Goal: Information Seeking & Learning: Learn about a topic

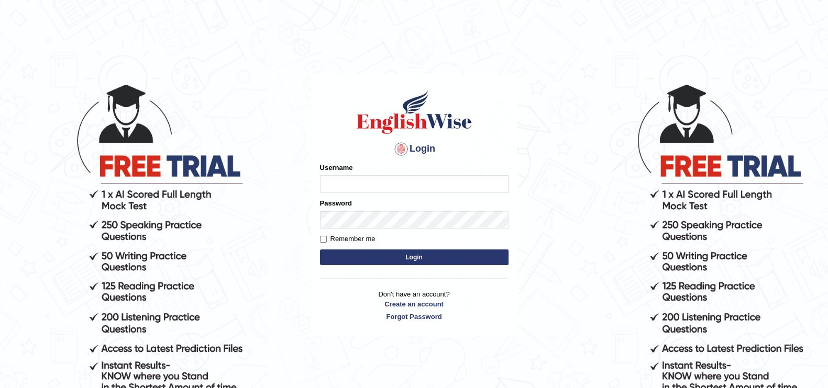
type input "Aitor"
click at [326, 238] on input "Remember me" at bounding box center [323, 239] width 7 height 7
checkbox input "true"
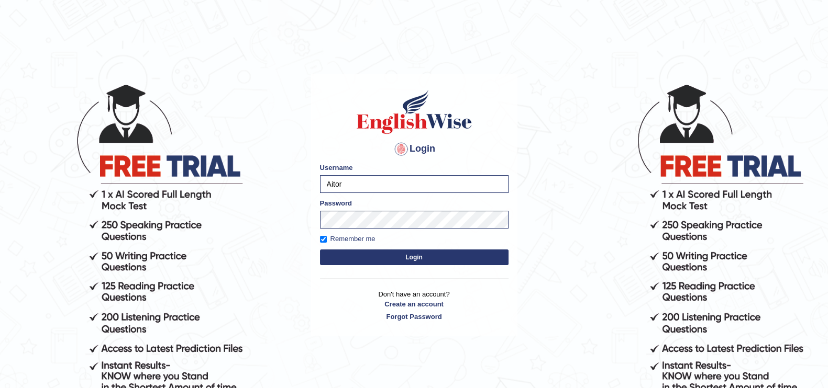
click at [353, 258] on button "Login" at bounding box center [414, 258] width 188 height 16
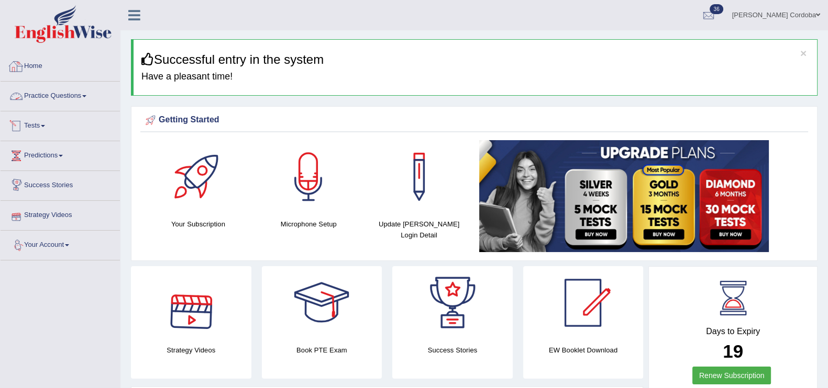
click at [65, 90] on link "Practice Questions" at bounding box center [60, 95] width 119 height 26
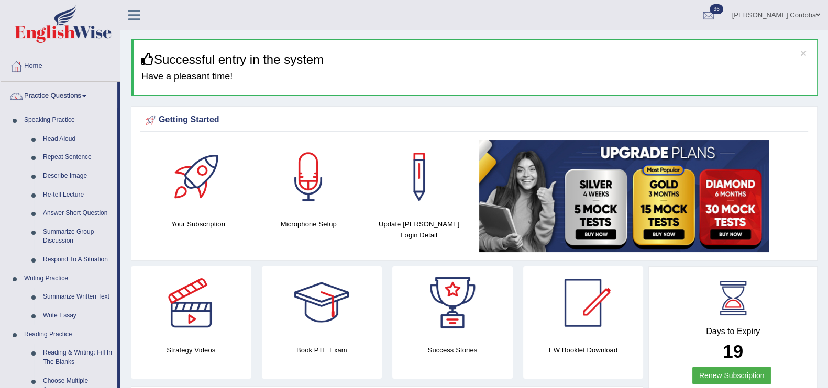
click at [66, 91] on link "Practice Questions" at bounding box center [59, 95] width 117 height 26
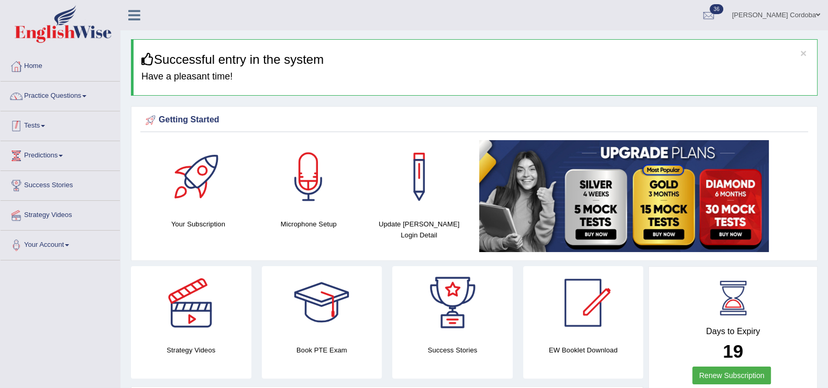
click at [39, 116] on link "Tests" at bounding box center [60, 125] width 119 height 26
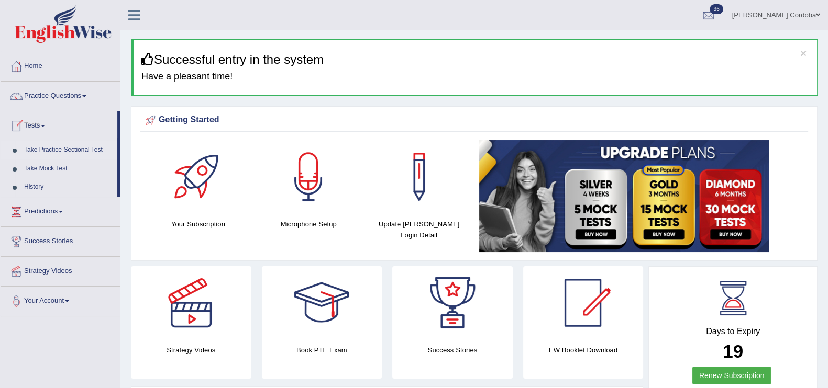
click at [93, 146] on link "Take Practice Sectional Test" at bounding box center [68, 150] width 98 height 19
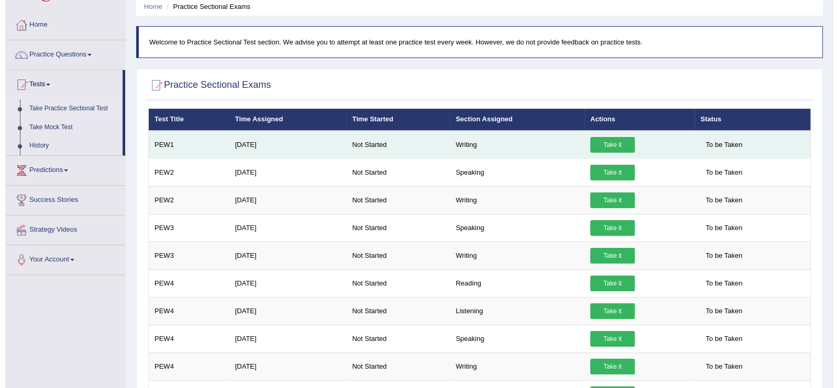
scroll to position [42, 0]
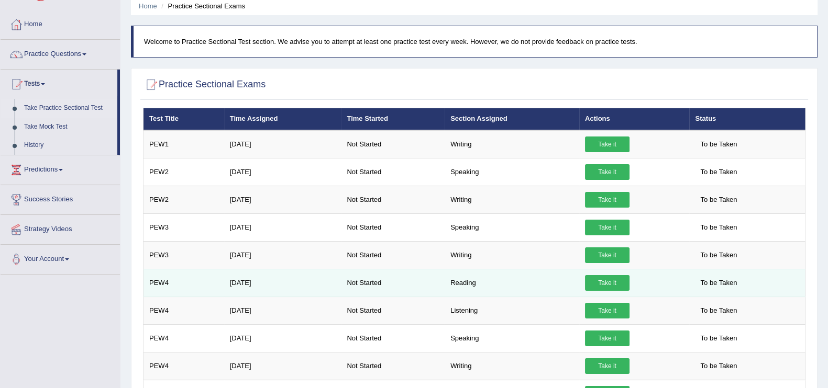
click at [628, 279] on link "Take it" at bounding box center [607, 283] width 45 height 16
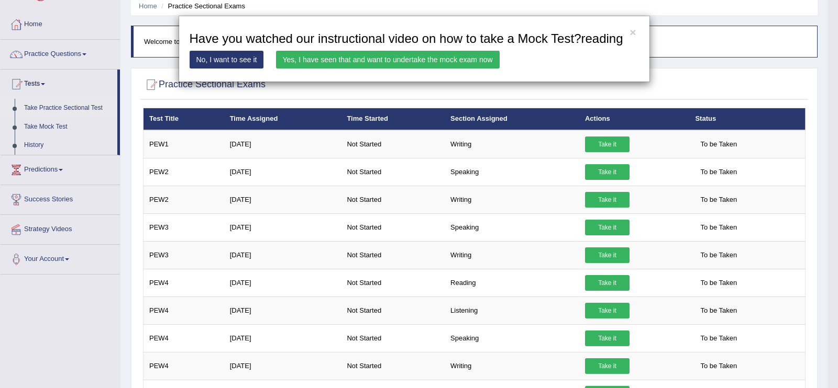
click at [466, 61] on link "Yes, I have seen that and want to undertake the mock exam now" at bounding box center [388, 60] width 224 height 18
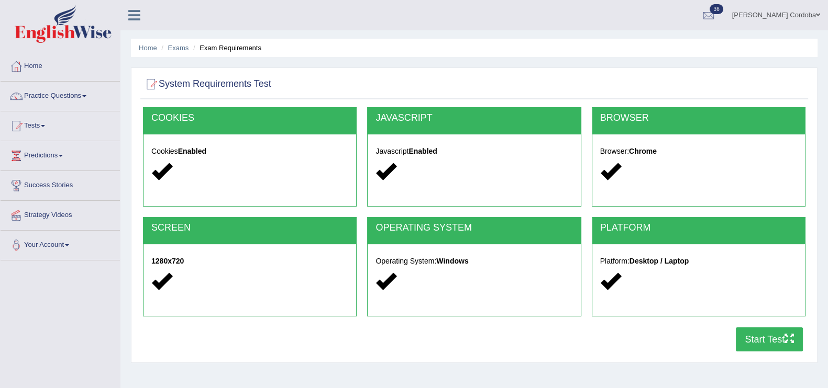
click at [770, 327] on div at bounding box center [698, 327] width 224 height 1
click at [769, 331] on button "Start Test" at bounding box center [769, 340] width 67 height 24
click at [26, 118] on link "Tests" at bounding box center [60, 125] width 119 height 26
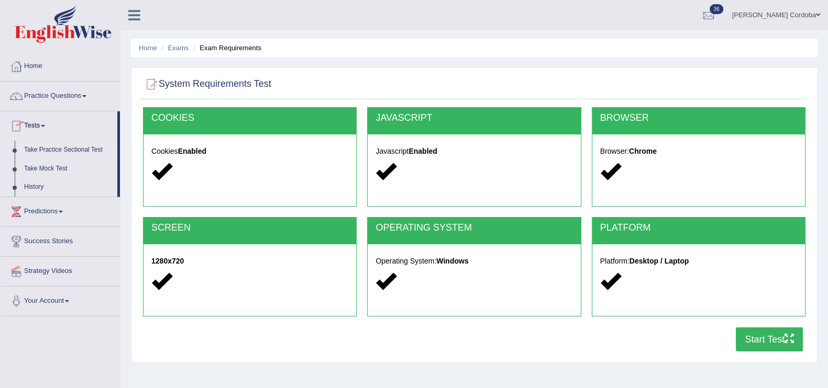
click at [51, 142] on link "Take Practice Sectional Test" at bounding box center [68, 150] width 98 height 19
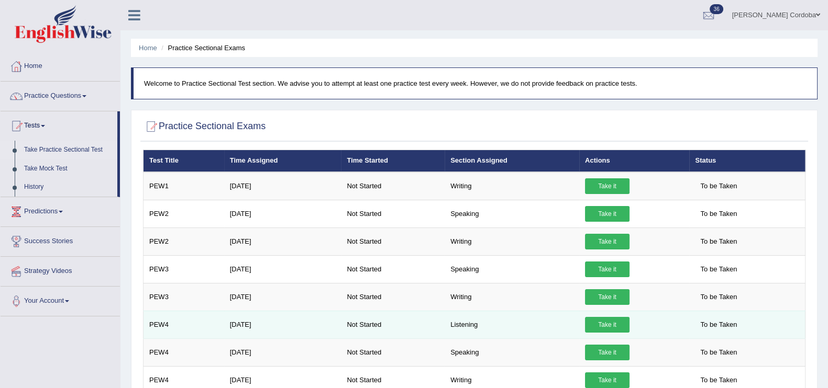
click at [605, 320] on link "Take it" at bounding box center [607, 325] width 45 height 16
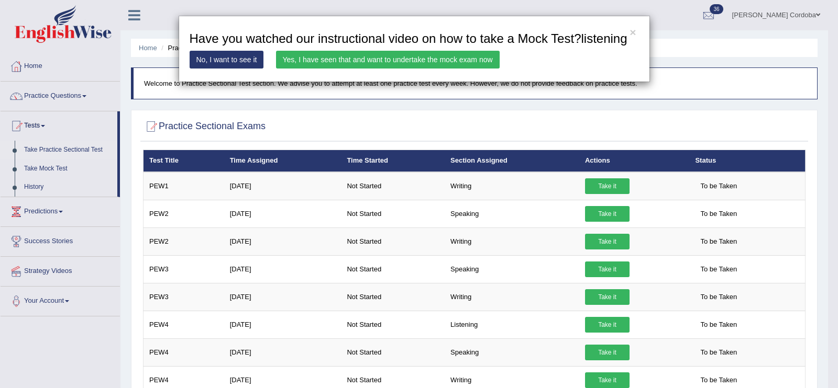
click at [463, 63] on link "Yes, I have seen that and want to undertake the mock exam now" at bounding box center [388, 60] width 224 height 18
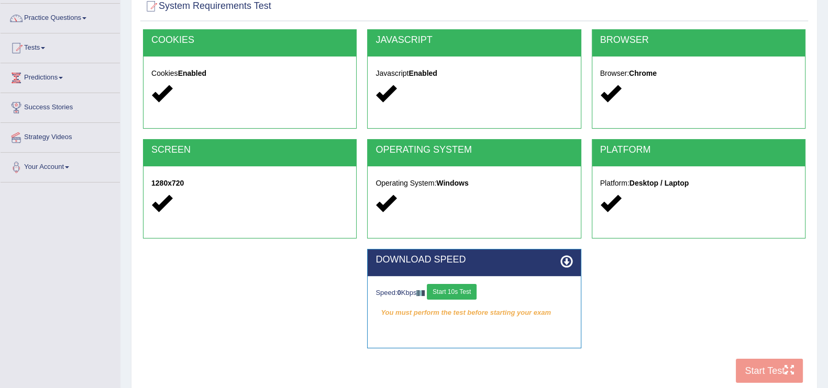
scroll to position [77, 0]
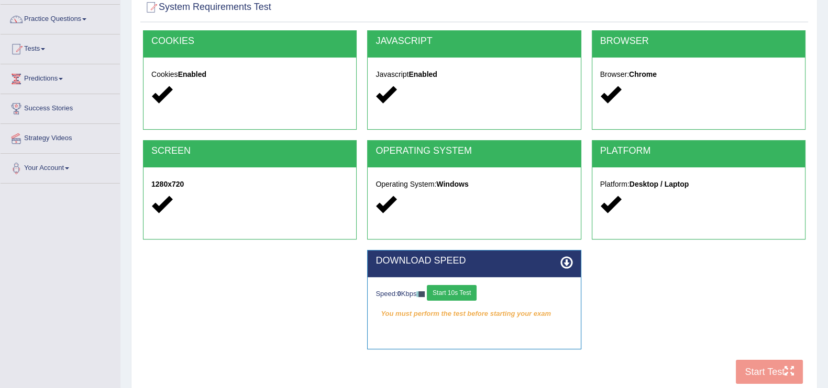
click at [459, 297] on button "Start 10s Test" at bounding box center [452, 293] width 50 height 16
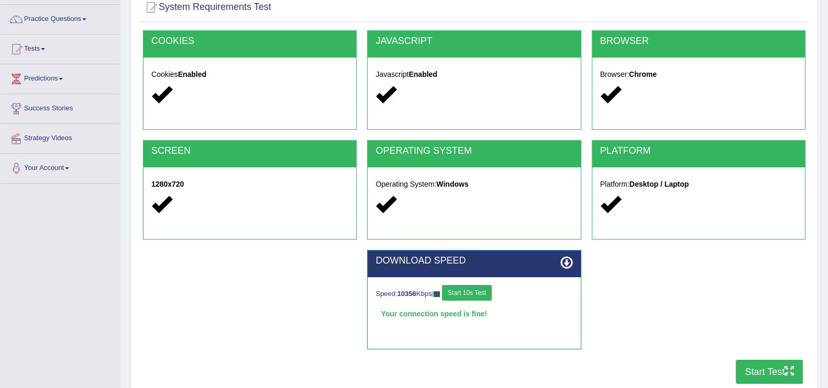
click at [777, 370] on button "Start Test" at bounding box center [769, 372] width 67 height 24
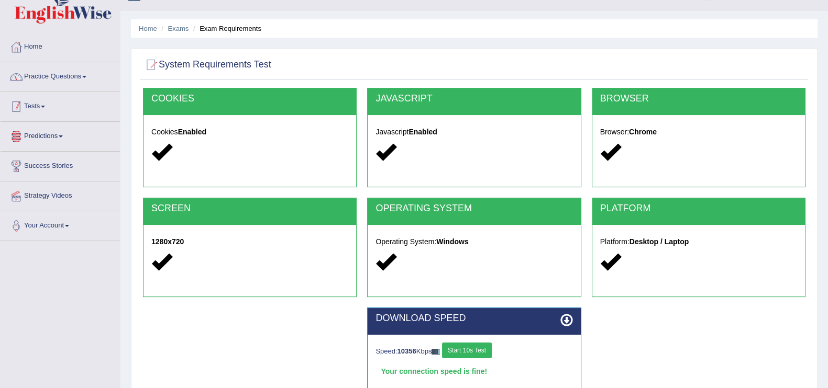
scroll to position [18, 0]
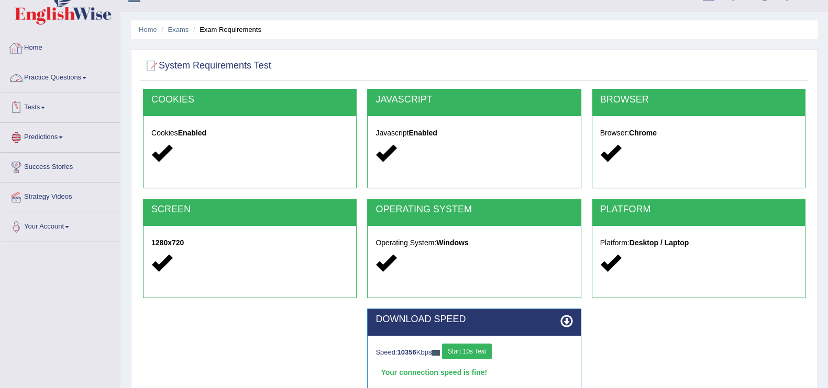
click at [34, 45] on link "Home" at bounding box center [60, 47] width 119 height 26
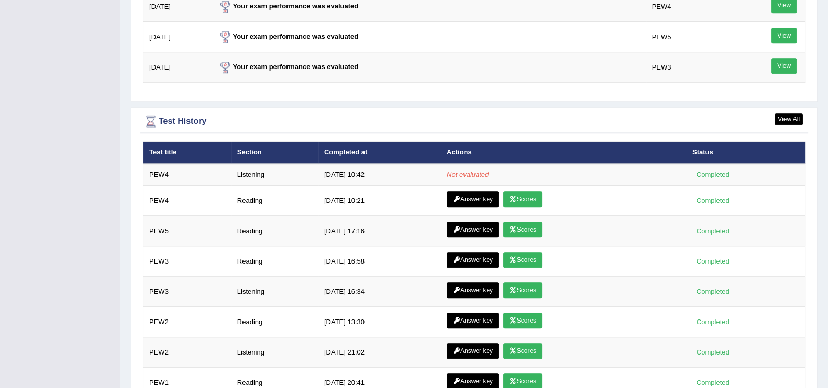
scroll to position [1357, 0]
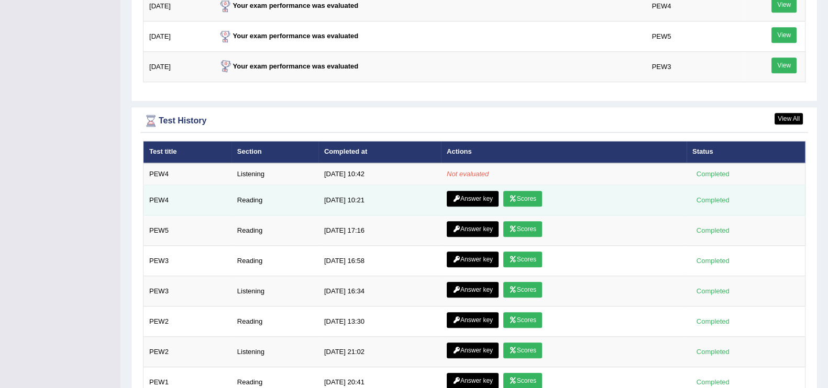
click at [487, 203] on td "Answer key Scores" at bounding box center [564, 200] width 246 height 30
click at [490, 193] on link "Answer key" at bounding box center [473, 199] width 52 height 16
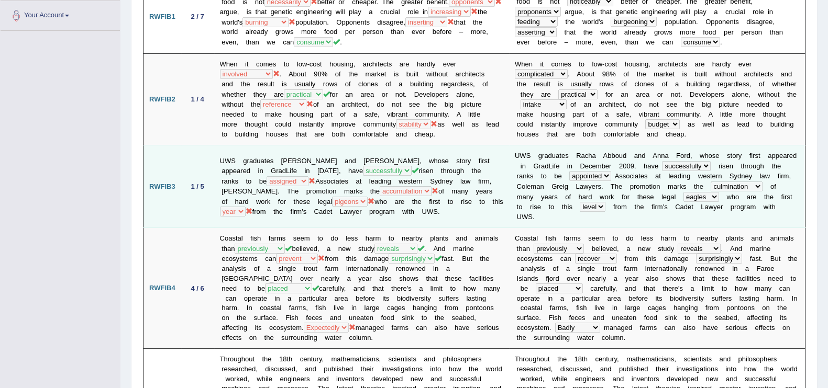
scroll to position [231, 0]
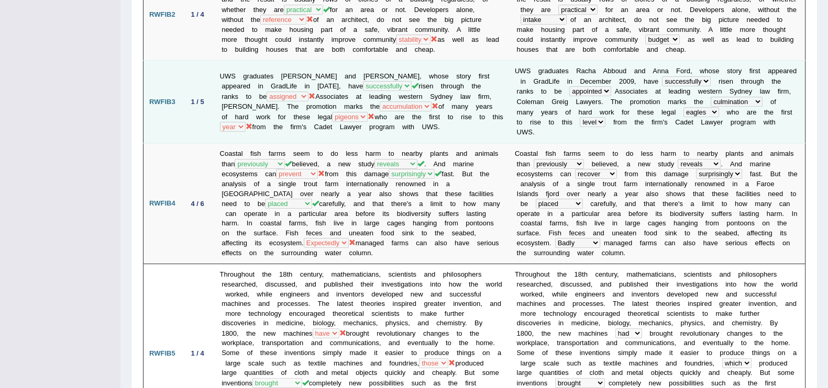
click at [306, 194] on td "Coastal fish farms seem to do less harm to nearby plants and animals than colle…" at bounding box center [361, 203] width 295 height 121
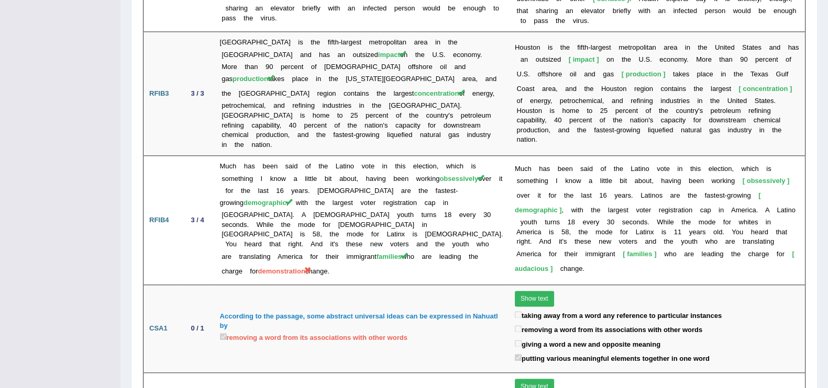
scroll to position [1651, 0]
